Goal: Find contact information: Find contact information

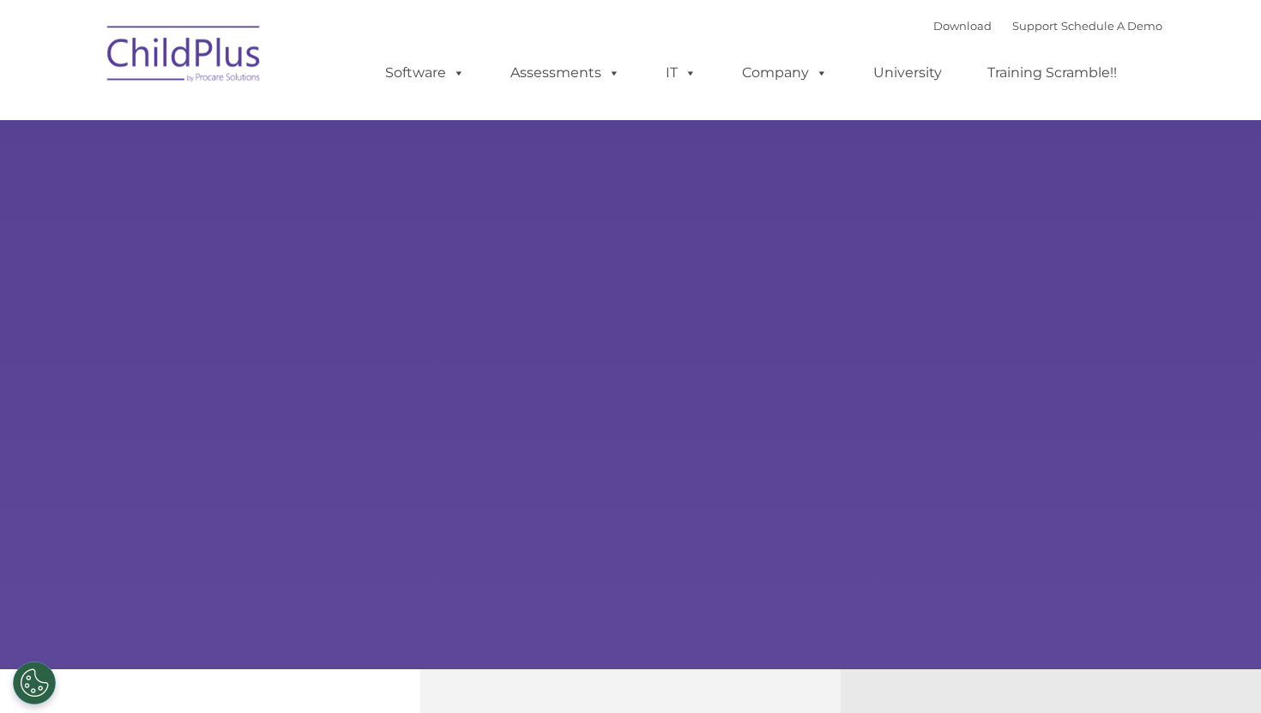
select select "MEDIUM"
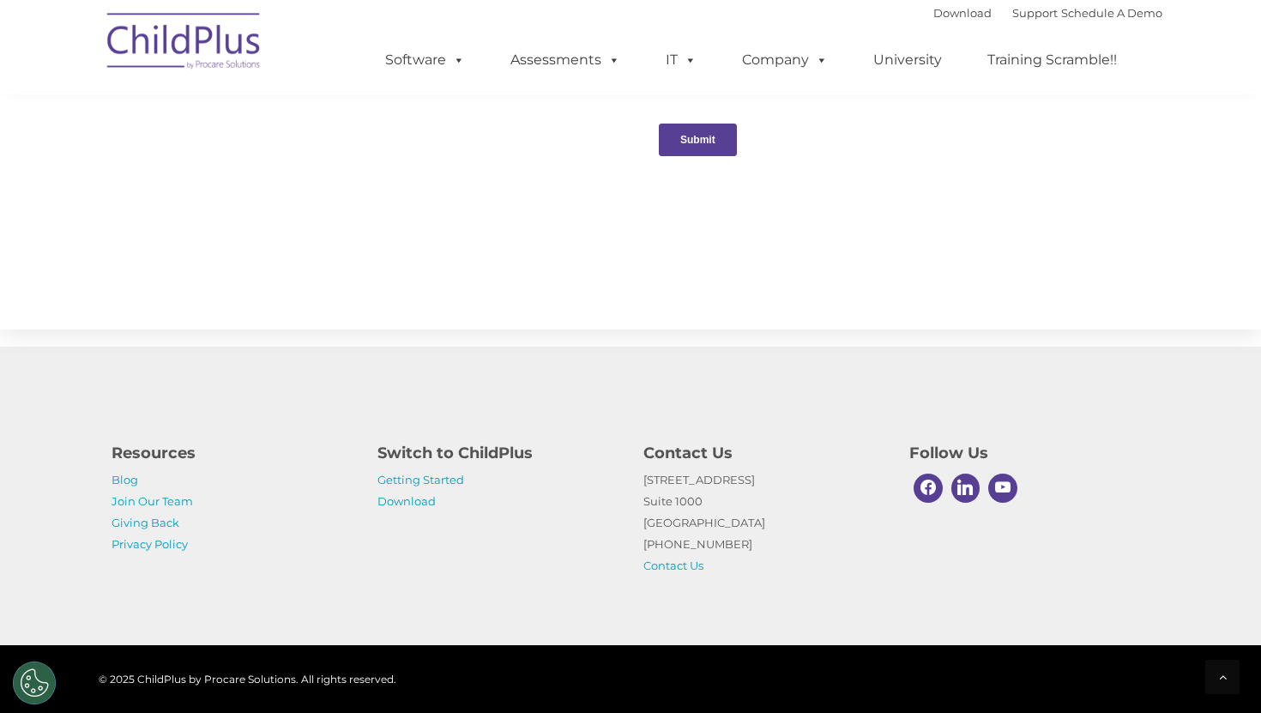
scroll to position [1824, 0]
click at [675, 570] on link "Contact Us" at bounding box center [674, 566] width 60 height 14
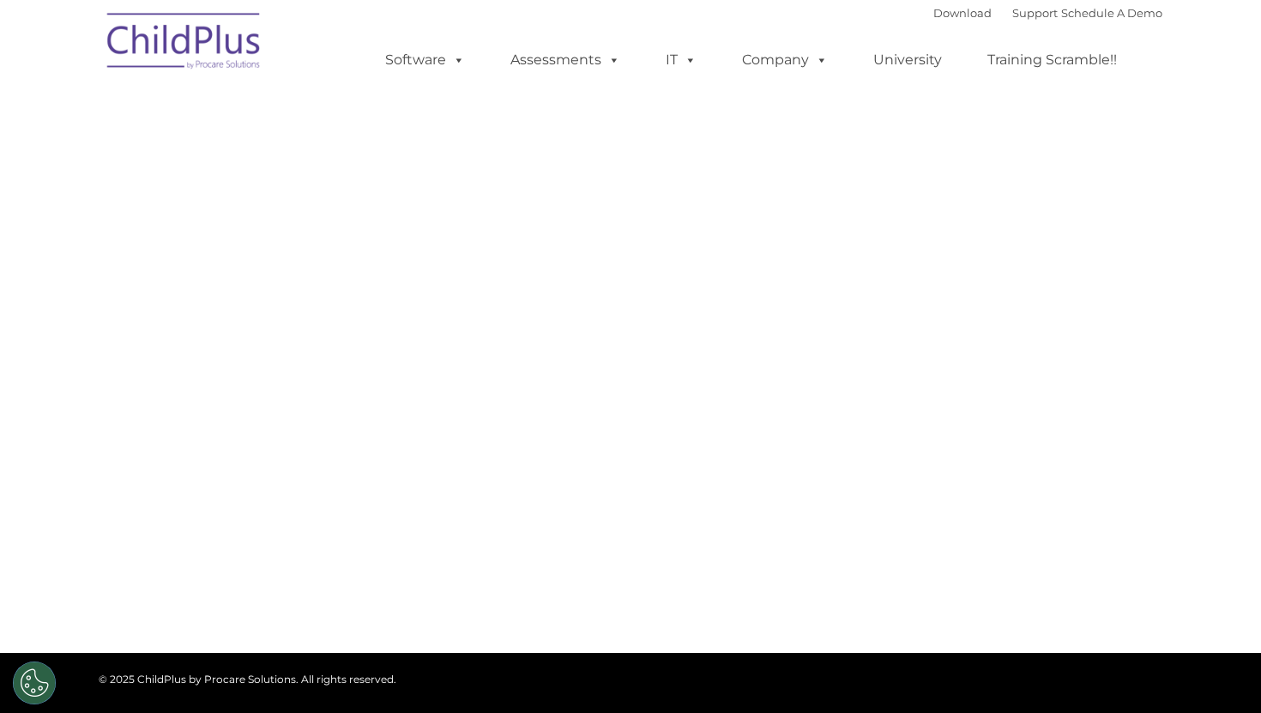
select select "MEDIUM"
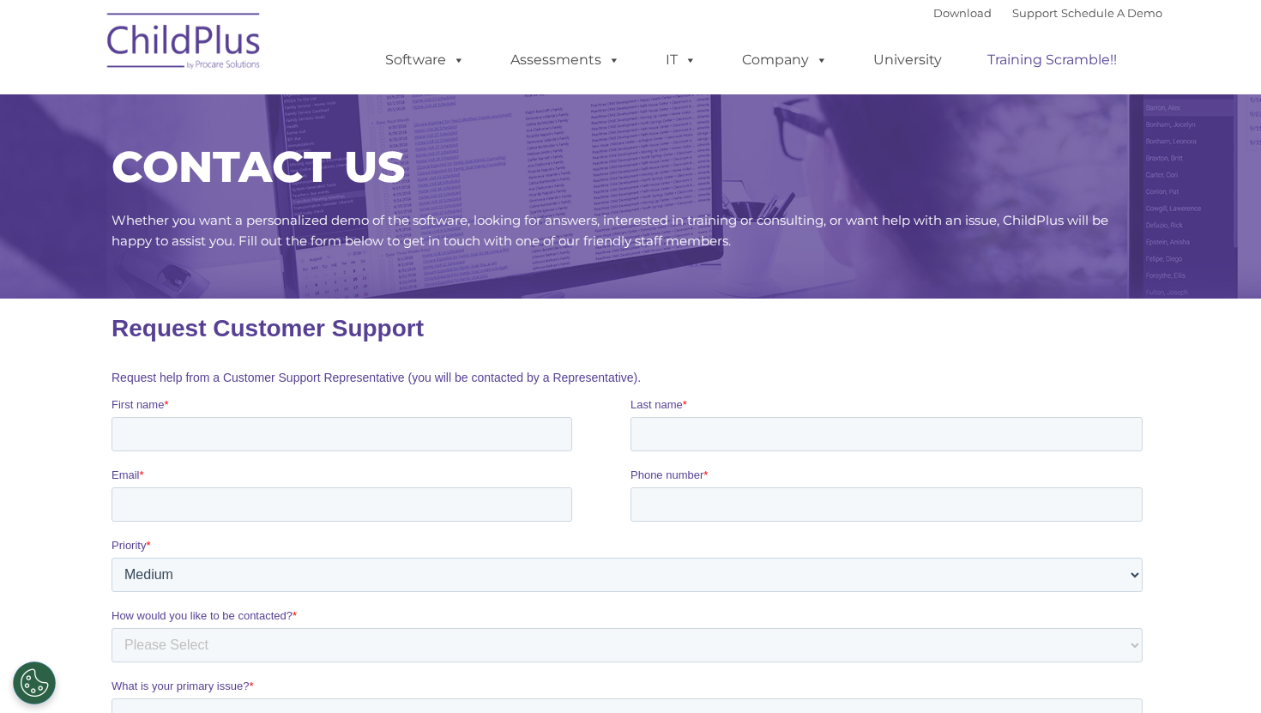
click at [1061, 67] on link "Training Scramble!!" at bounding box center [1052, 60] width 164 height 34
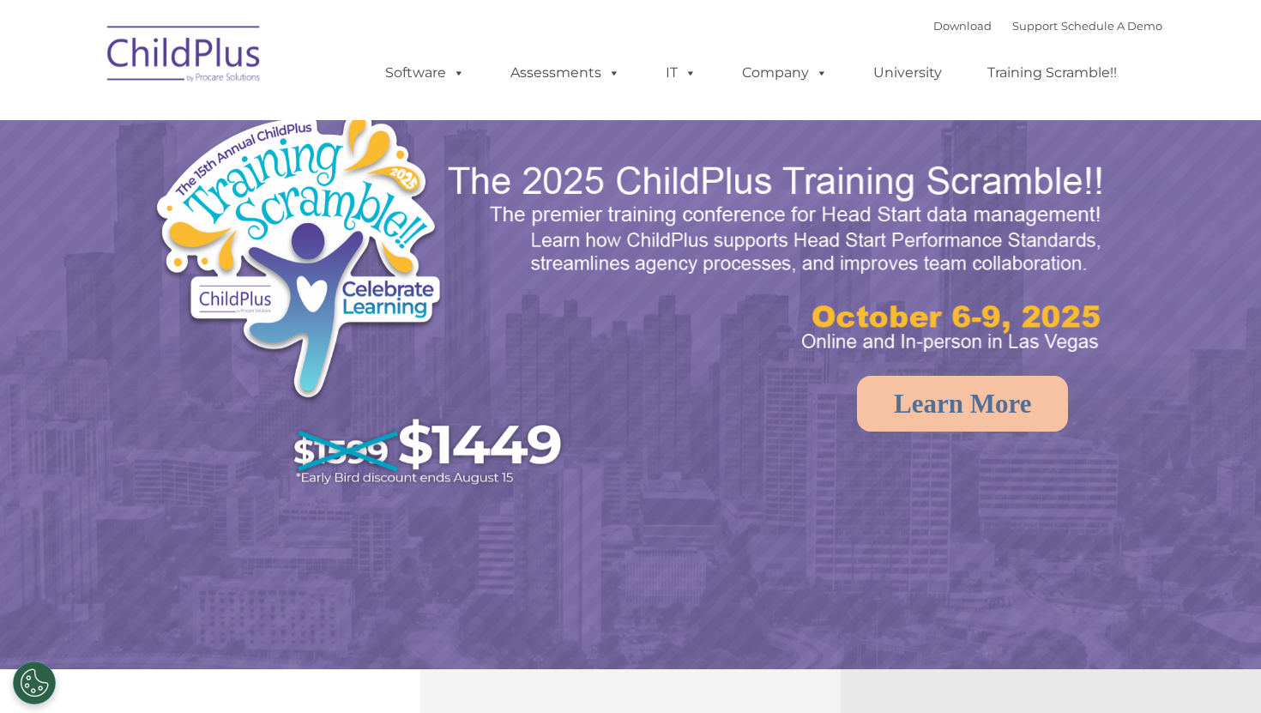
select select "MEDIUM"
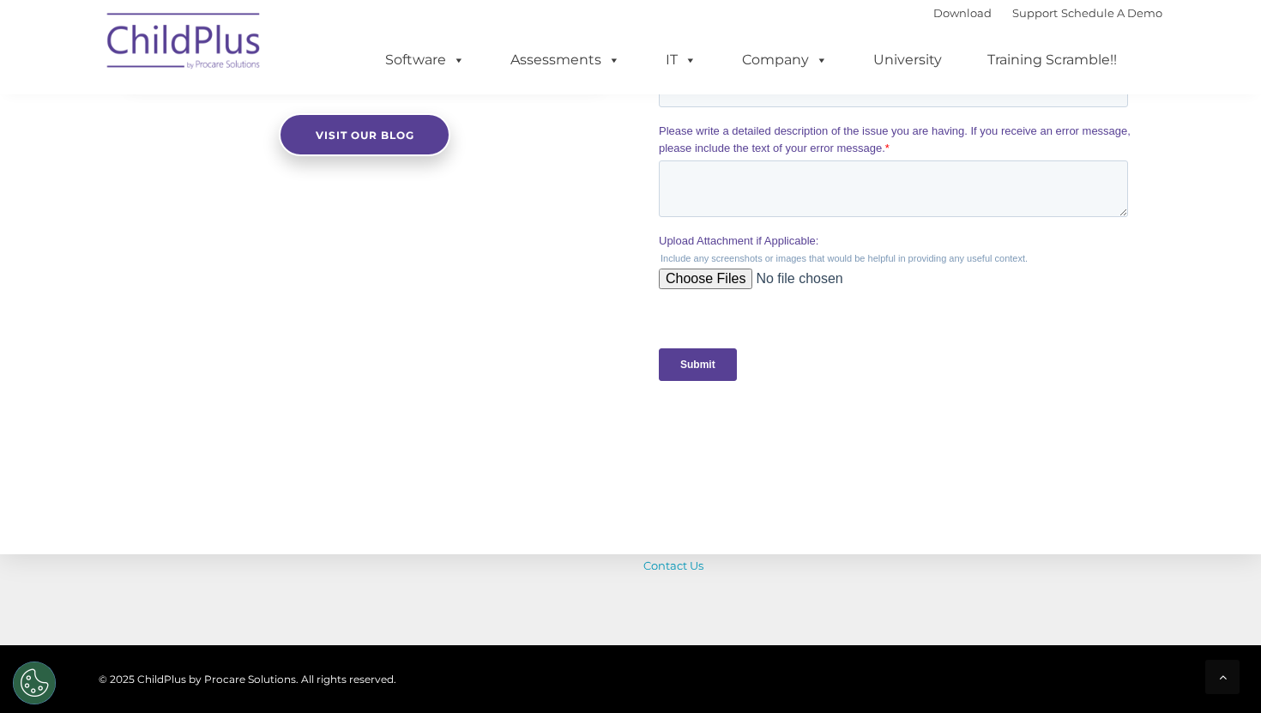
scroll to position [1824, 0]
